Goal: Task Accomplishment & Management: Manage account settings

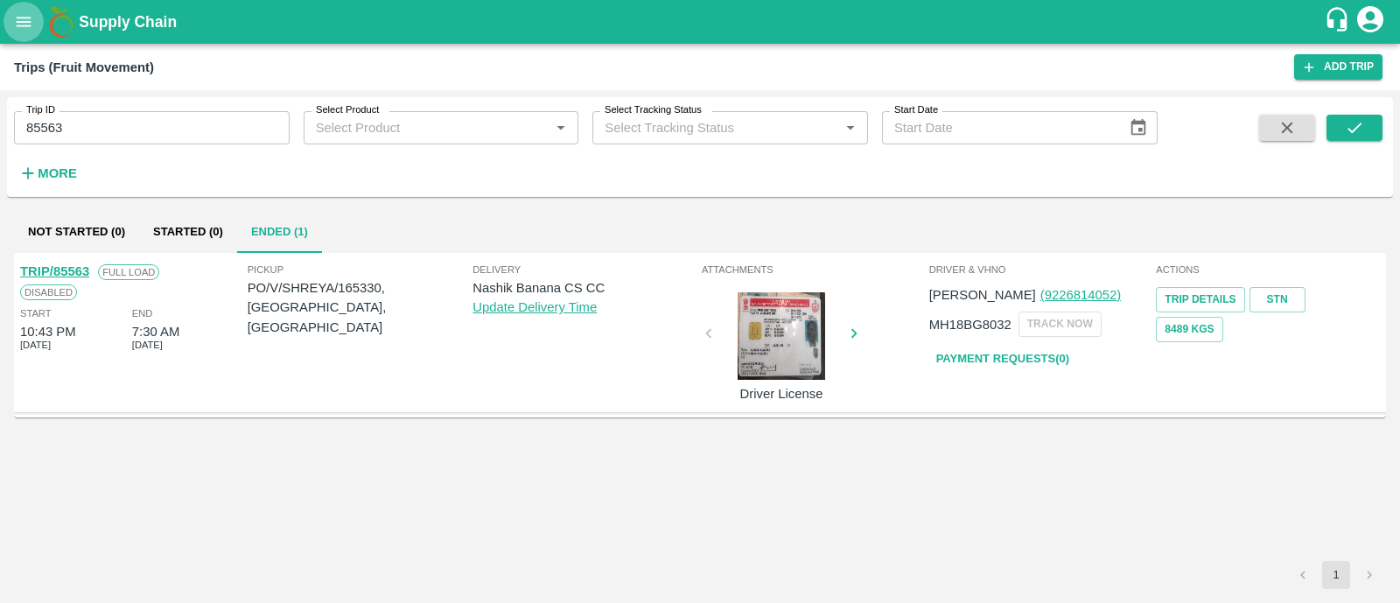
click at [28, 35] on button "open drawer" at bounding box center [24, 22] width 40 height 40
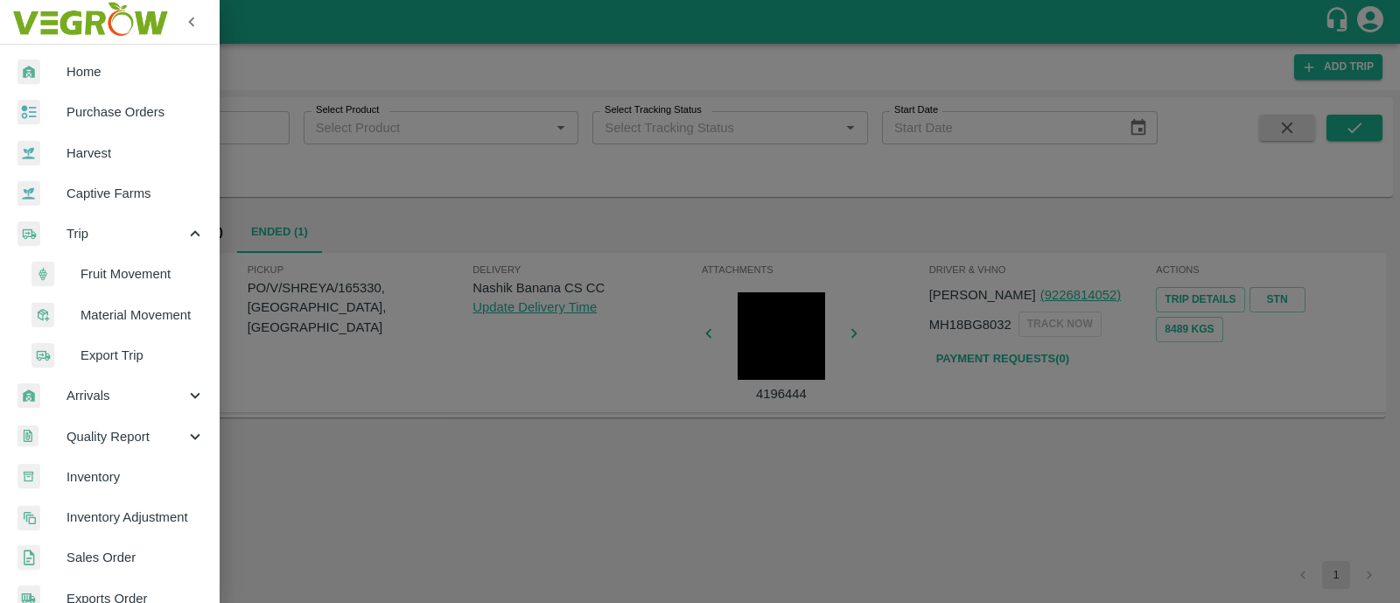
scroll to position [515, 0]
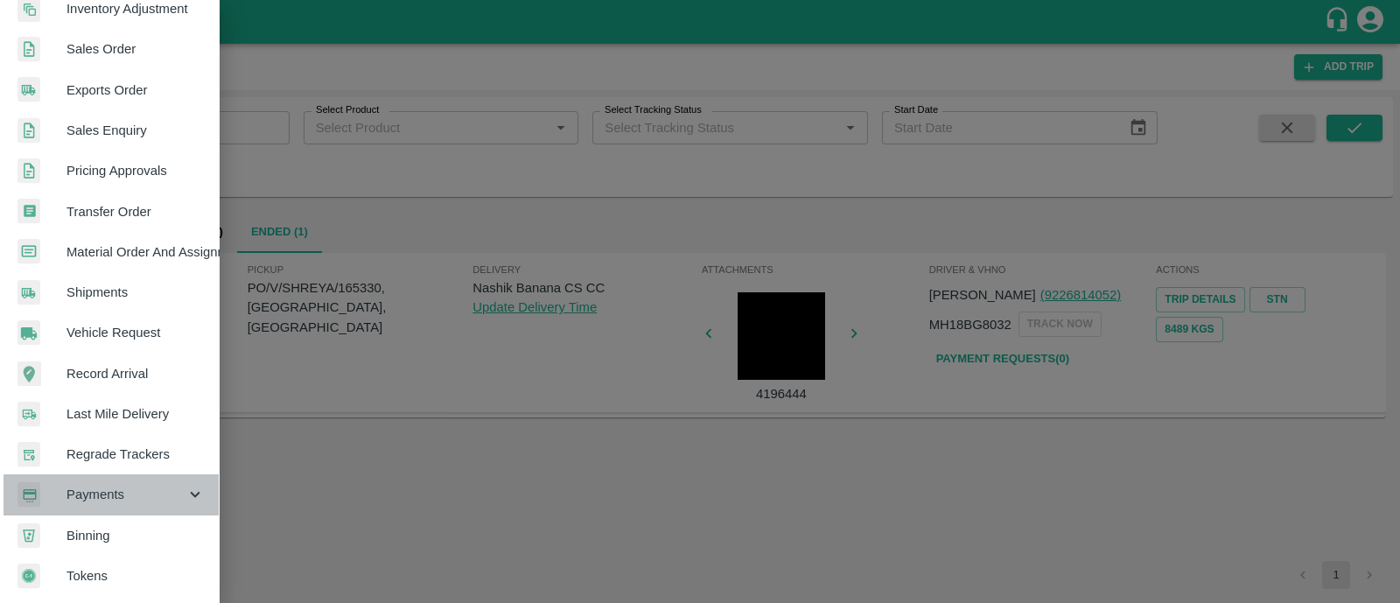
click at [123, 504] on div "Payments" at bounding box center [109, 494] width 219 height 40
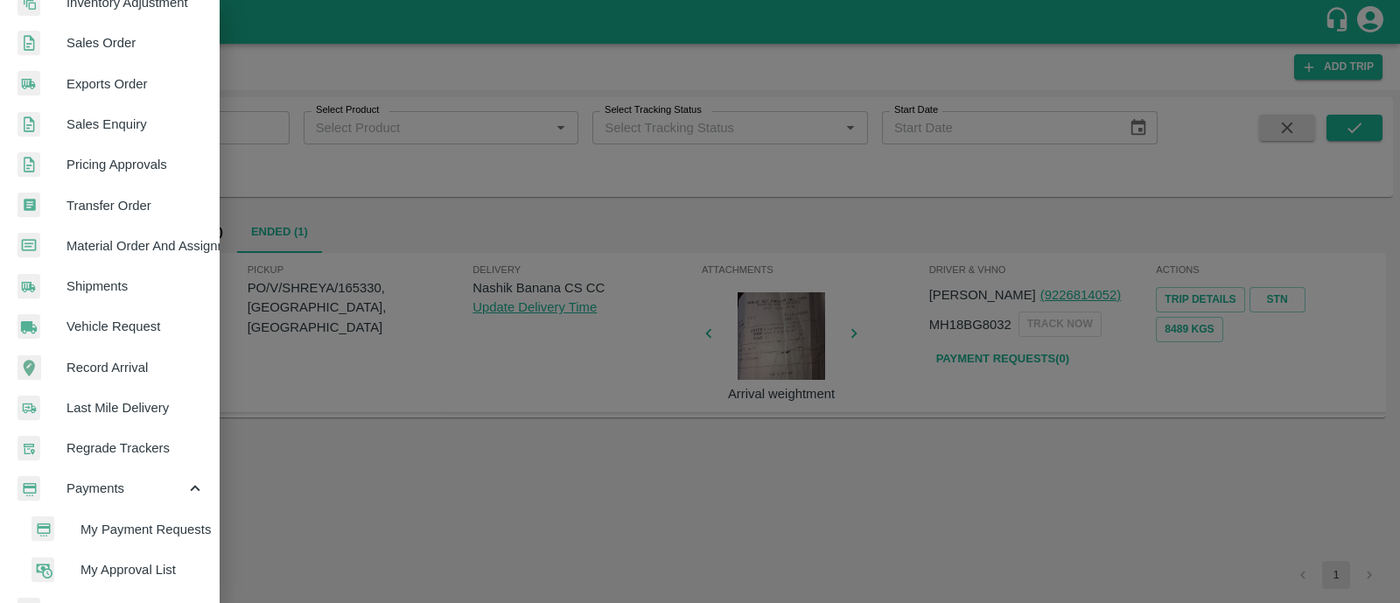
click at [140, 529] on span "My Payment Requests" at bounding box center [143, 529] width 124 height 19
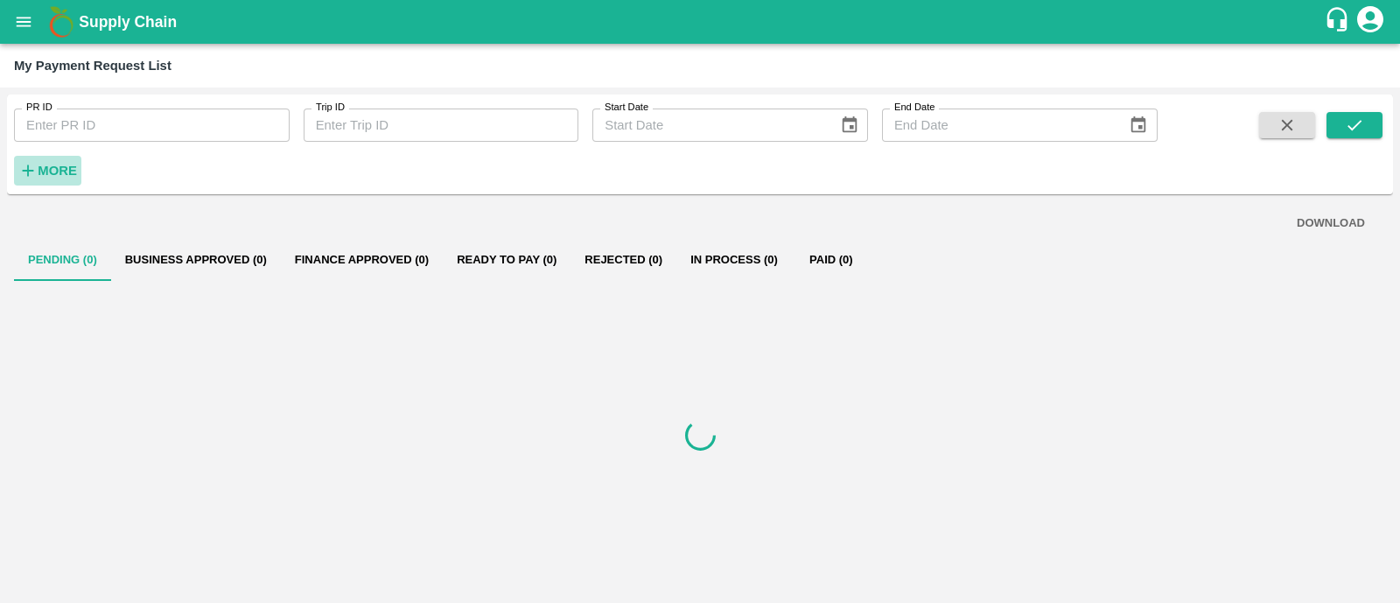
click at [60, 180] on h6 "More" at bounding box center [57, 170] width 39 height 23
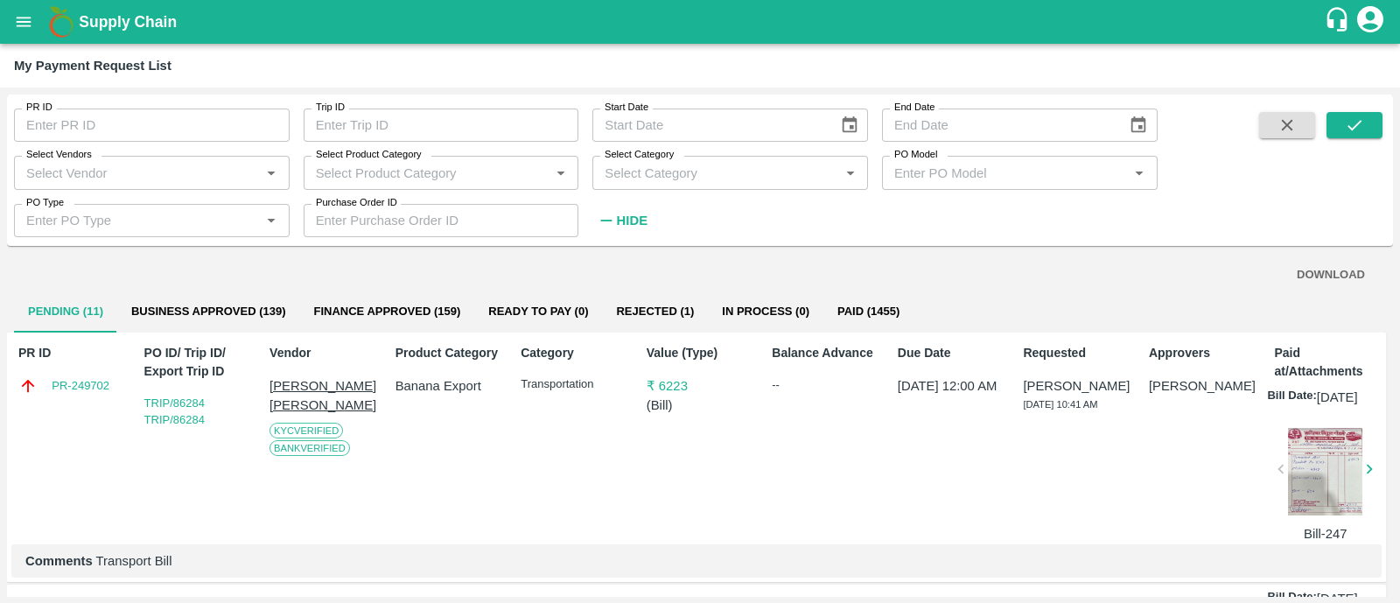
click at [123, 156] on div "Select Vendors   *" at bounding box center [152, 172] width 276 height 33
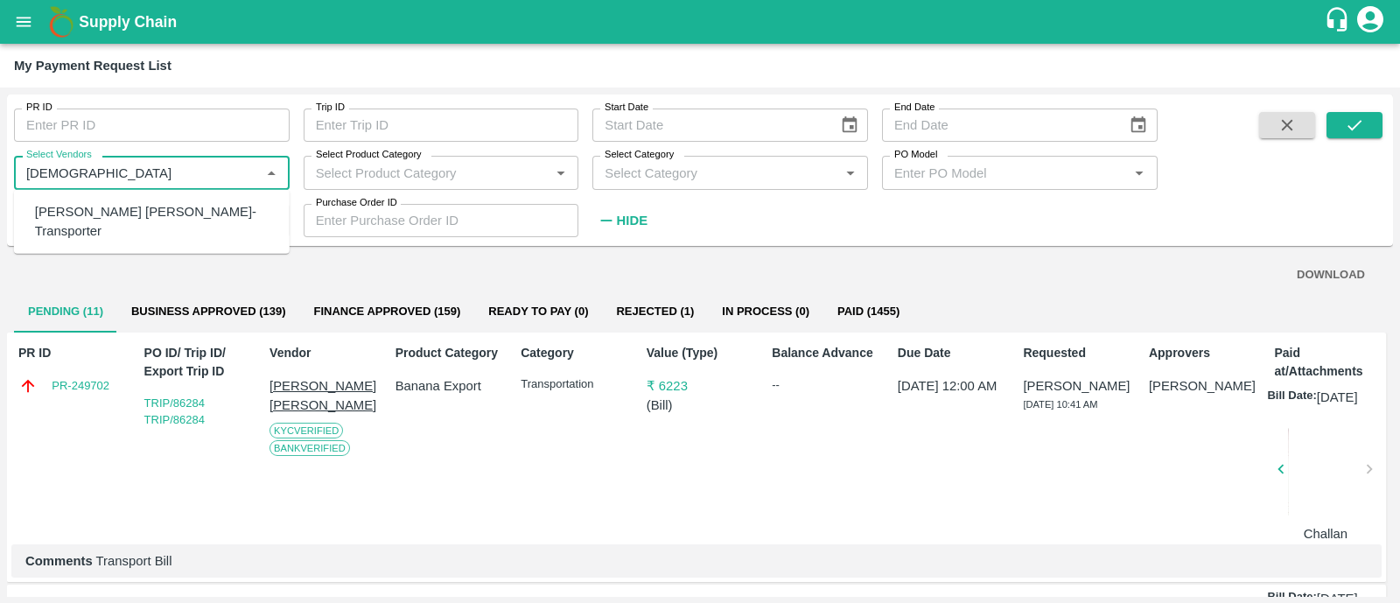
click at [134, 214] on div "[PERSON_NAME] [PERSON_NAME]-Transporter" at bounding box center [155, 221] width 241 height 39
type input "[PERSON_NAME] [PERSON_NAME]-Transporter"
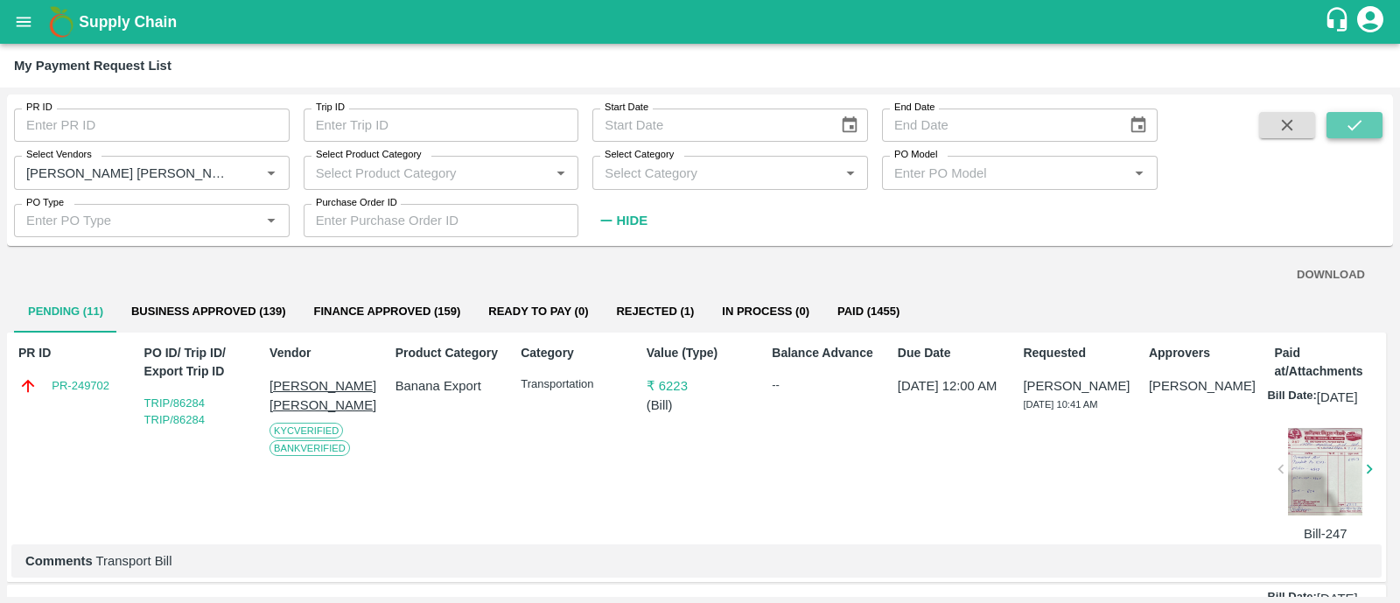
click at [1352, 123] on icon "submit" at bounding box center [1354, 125] width 19 height 19
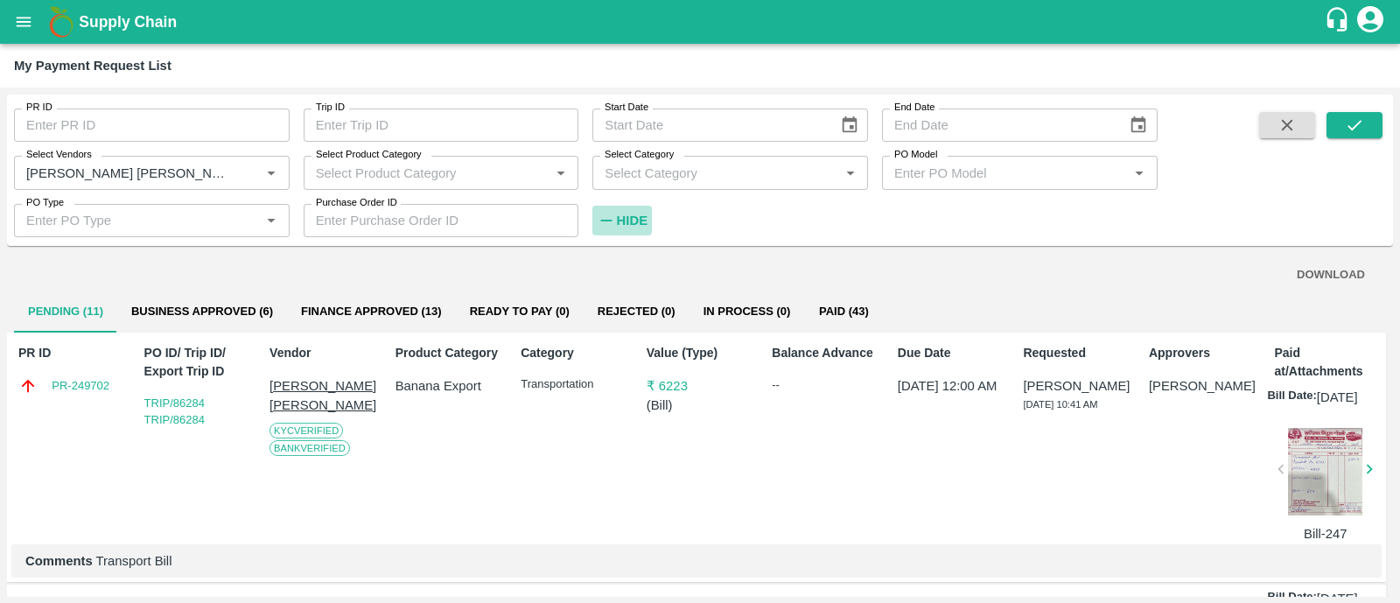
click at [633, 225] on strong "Hide" at bounding box center [632, 221] width 31 height 14
